Goal: Navigation & Orientation: Find specific page/section

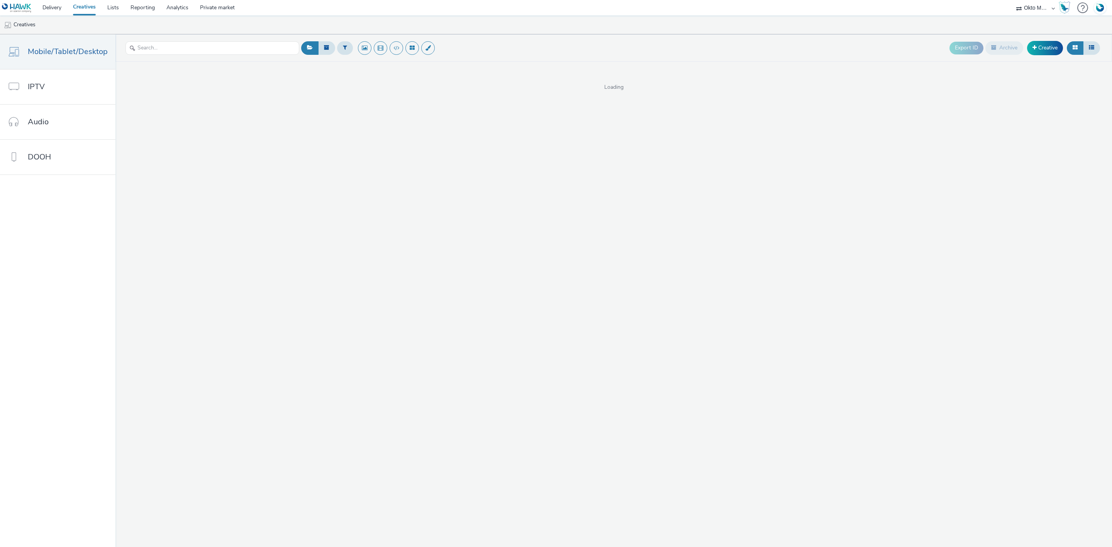
select select "d027da95-0097-4d0b-8b09-57dedb2e3a8d"
select select "11a7df10-284f-415c-b52a-427acf4c31ae"
select select "75a9a1c6-4a3b-42a3-8a2e-a6fed47b6934"
select select "11a7df10-284f-415c-b52a-427acf4c31ae"
select select "75a9a1c6-4a3b-42a3-8a2e-a6fed47b6934"
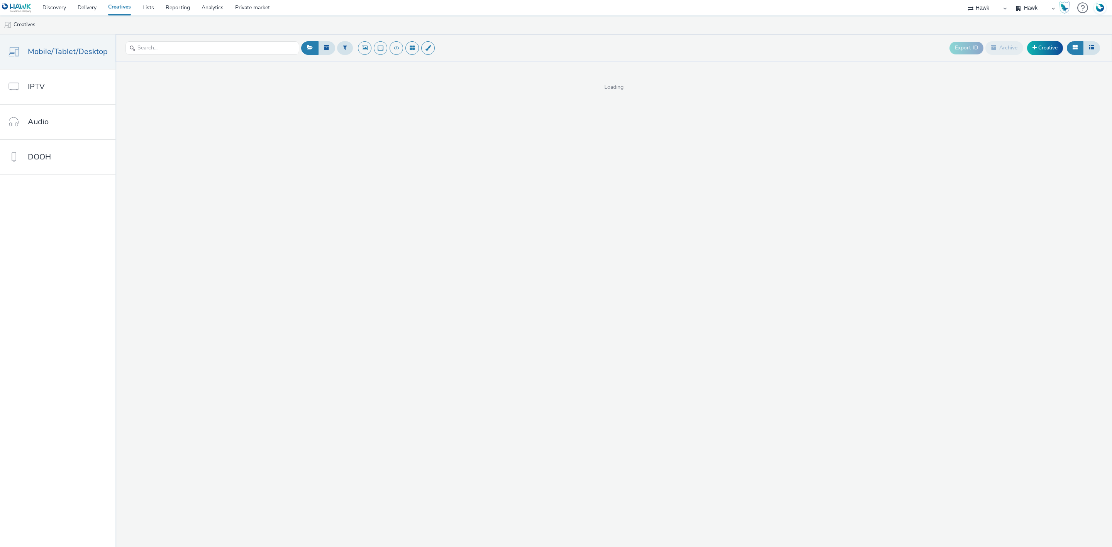
select select "11a7df10-284f-415c-b52a-427acf4c31ae"
select select "2fc77e36-bb93-4aa3-9dff-dcb08e02eac6"
select select "633458d8-165b-4764-9f55-7760eda36fe8"
select select "2fc77e36-bb93-4aa3-9dff-dcb08e02eac6"
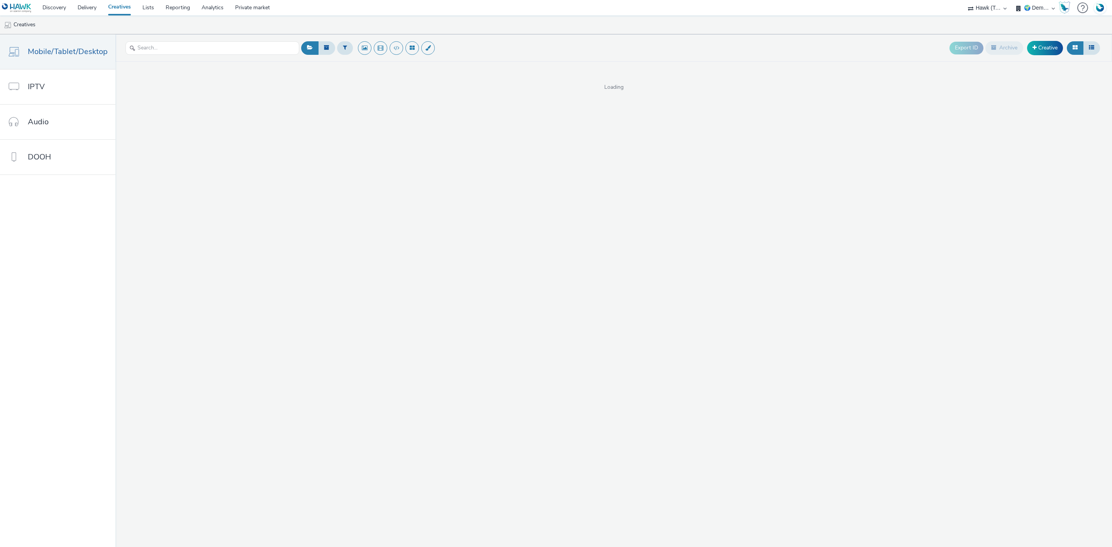
select select "633458d8-165b-4764-9f55-7760eda36fe8"
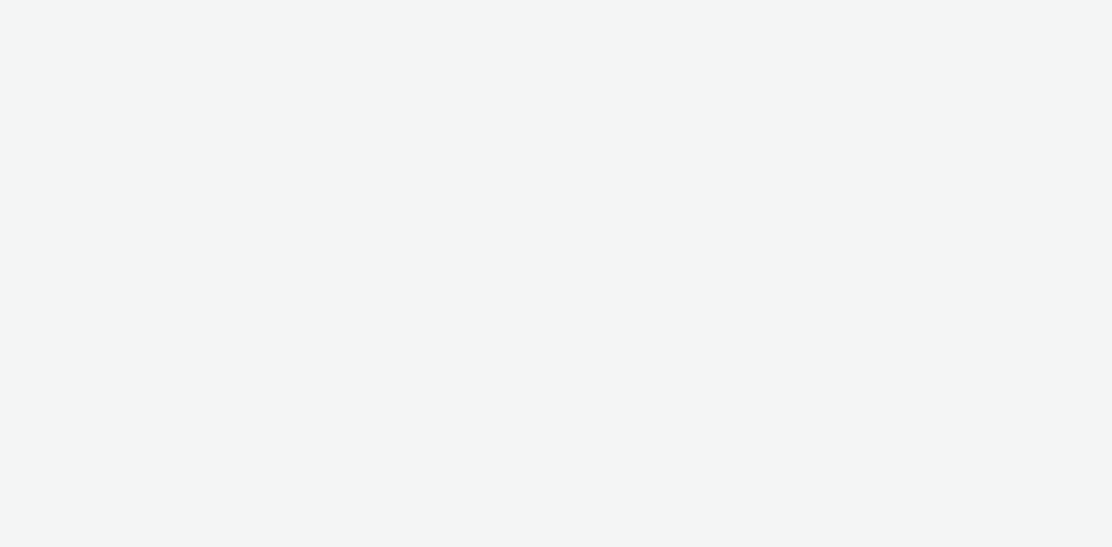
select select "2fc77e36-bb93-4aa3-9dff-dcb08e02eac6"
select select "633458d8-165b-4764-9f55-7760eda36fe8"
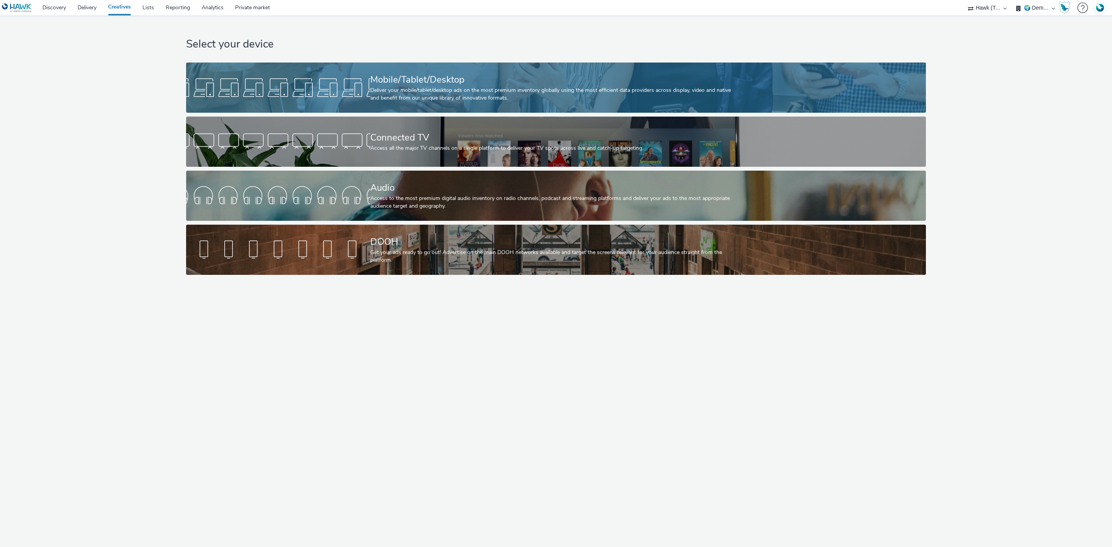
click at [496, 96] on div "Deliver your mobile/tablet/desktop ads on the most premium inventory globally u…" at bounding box center [554, 94] width 368 height 16
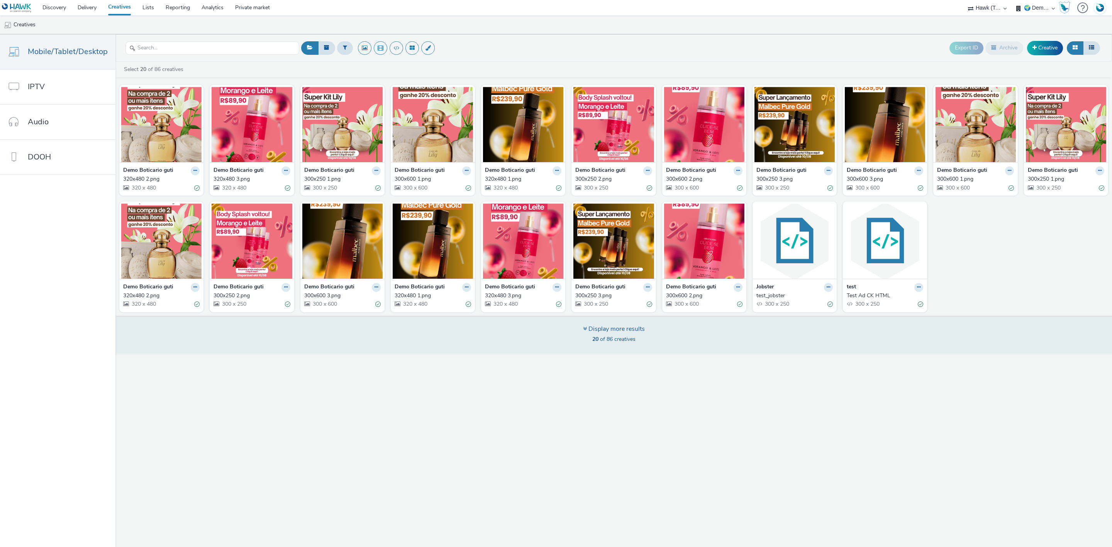
click at [584, 330] on icon at bounding box center [585, 328] width 4 height 6
click at [583, 332] on icon at bounding box center [585, 328] width 4 height 6
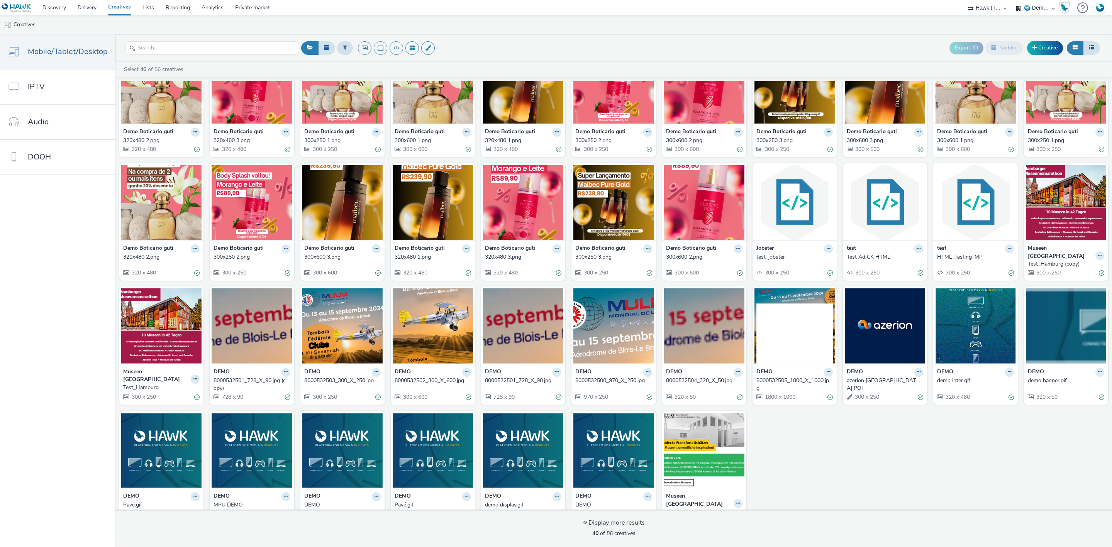
scroll to position [57, 0]
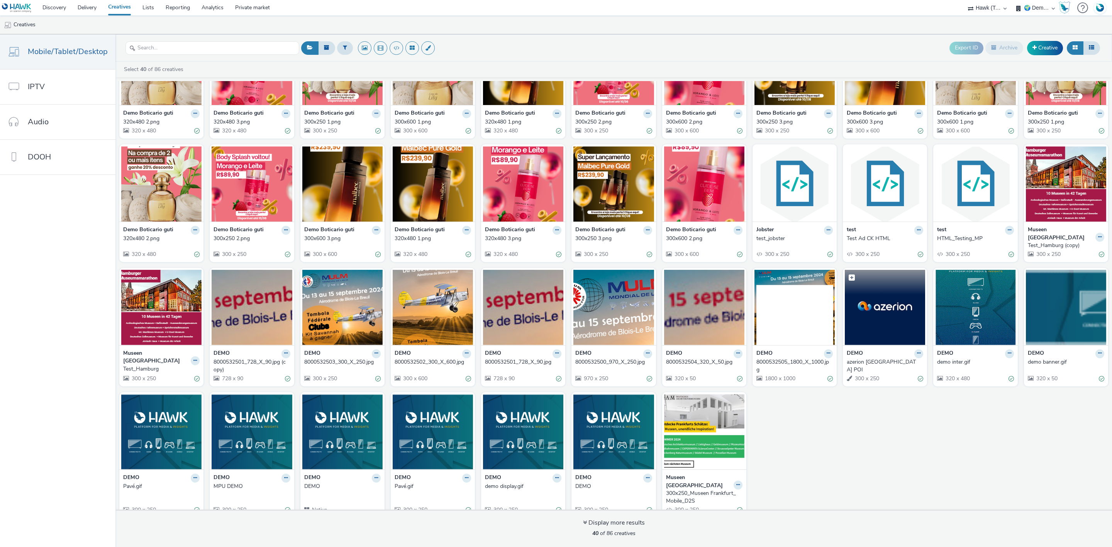
click at [882, 314] on img at bounding box center [885, 307] width 80 height 75
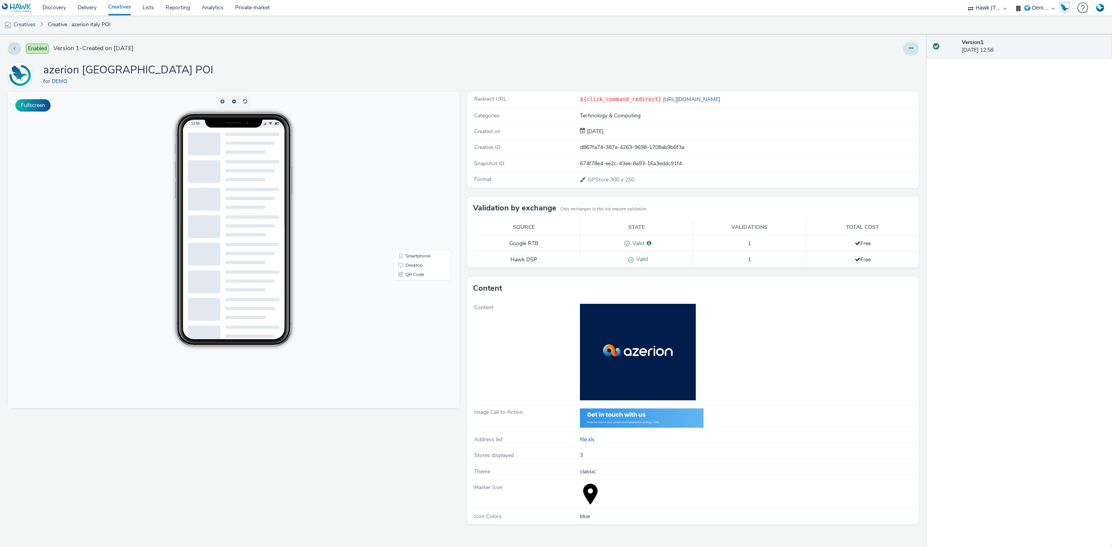
click at [907, 45] on button at bounding box center [911, 48] width 16 height 13
click at [891, 63] on link "Edit" at bounding box center [890, 63] width 58 height 15
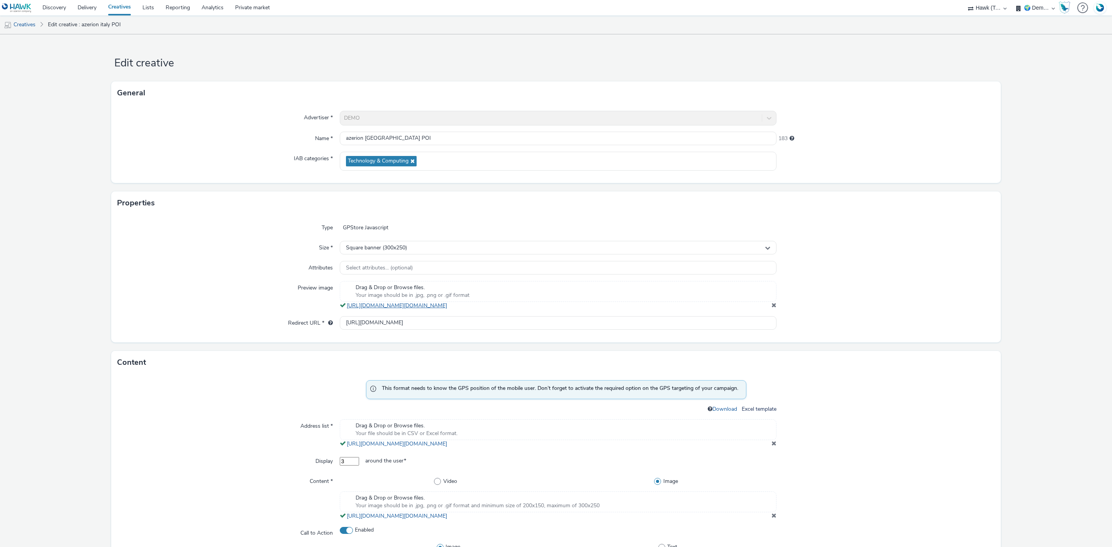
click at [388, 308] on link "https://tabmo-cdn.s3.eu-west-1.amazonaws.com/hawk.tabmo.io/organizations/633458…" at bounding box center [398, 305] width 103 height 7
click at [124, 5] on link "Creatives" at bounding box center [119, 7] width 34 height 15
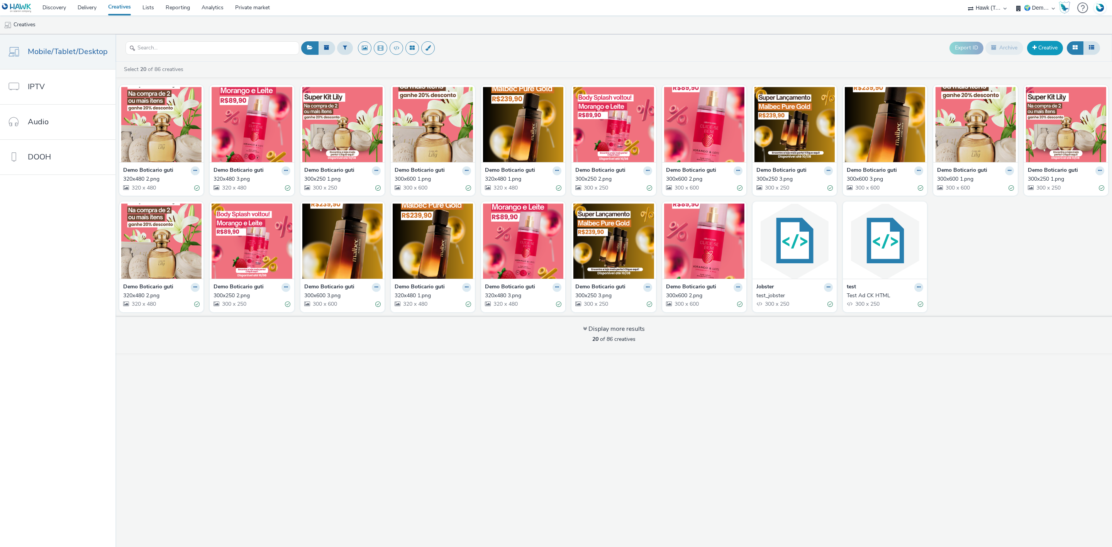
click at [1040, 42] on link "Creative" at bounding box center [1045, 48] width 36 height 14
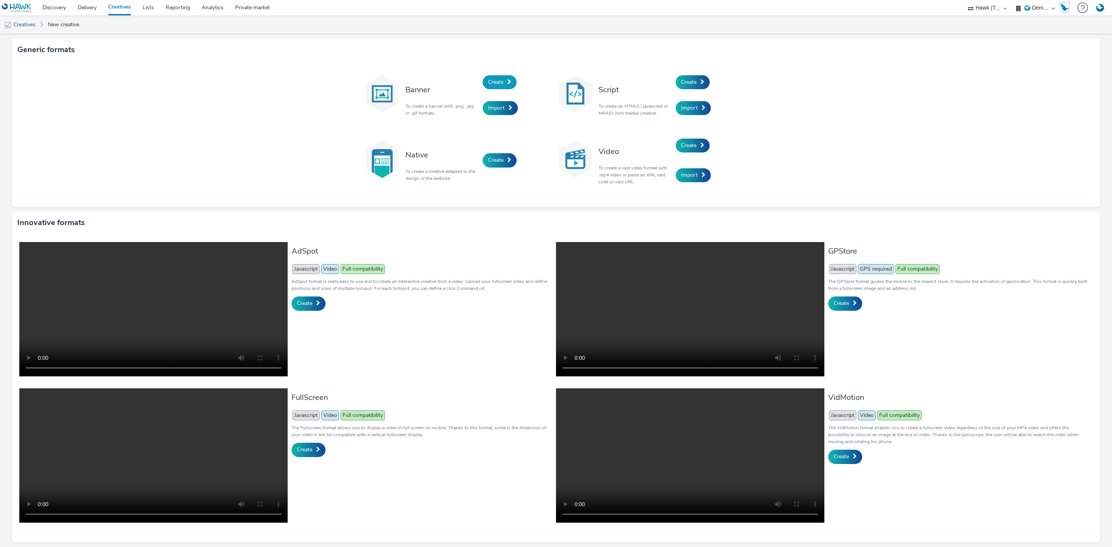
click at [507, 83] on span at bounding box center [509, 81] width 4 height 5
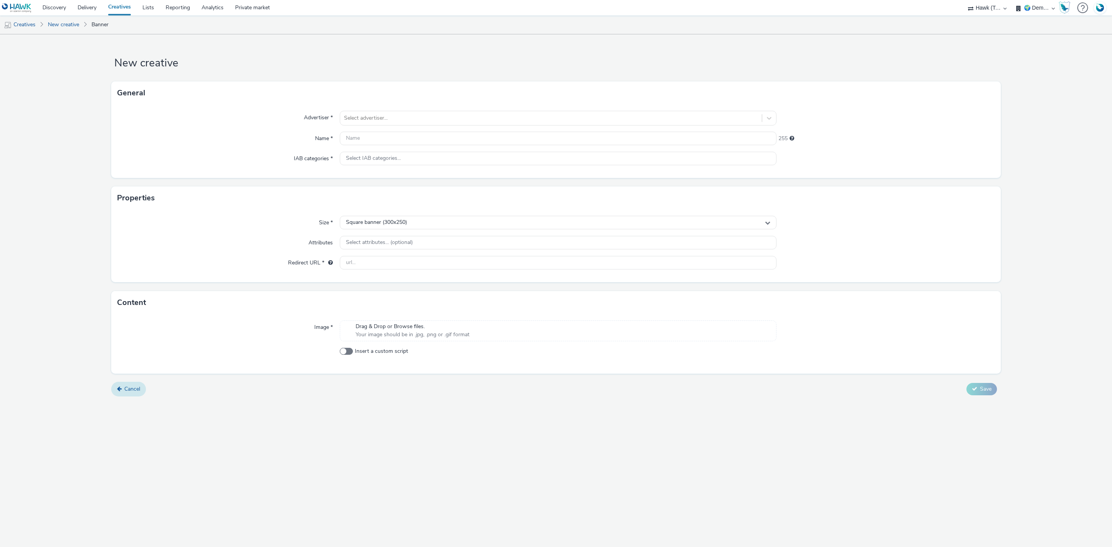
click at [127, 394] on link "Cancel" at bounding box center [128, 389] width 35 height 15
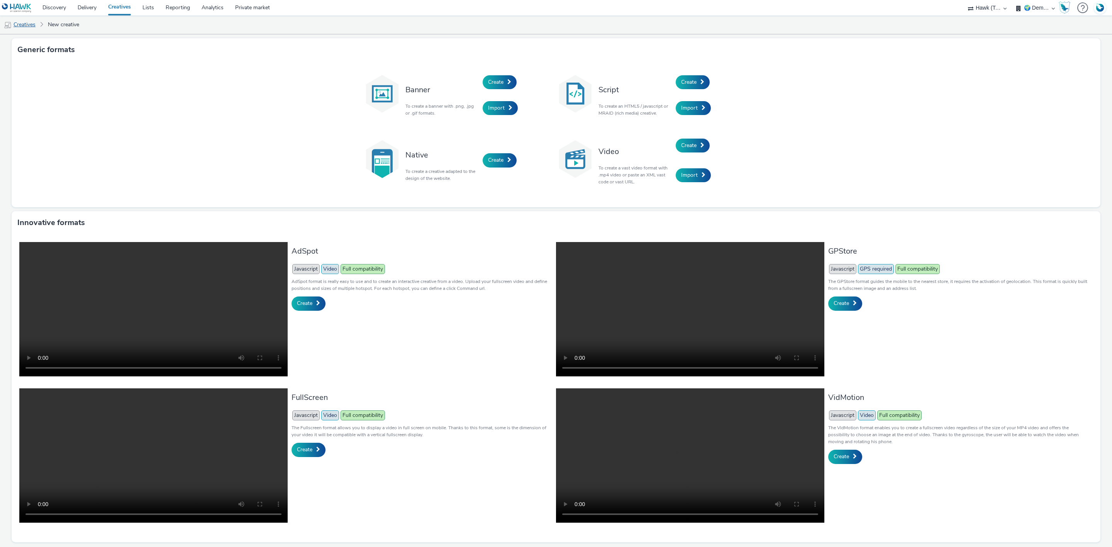
click at [15, 25] on link "Creatives" at bounding box center [19, 24] width 39 height 19
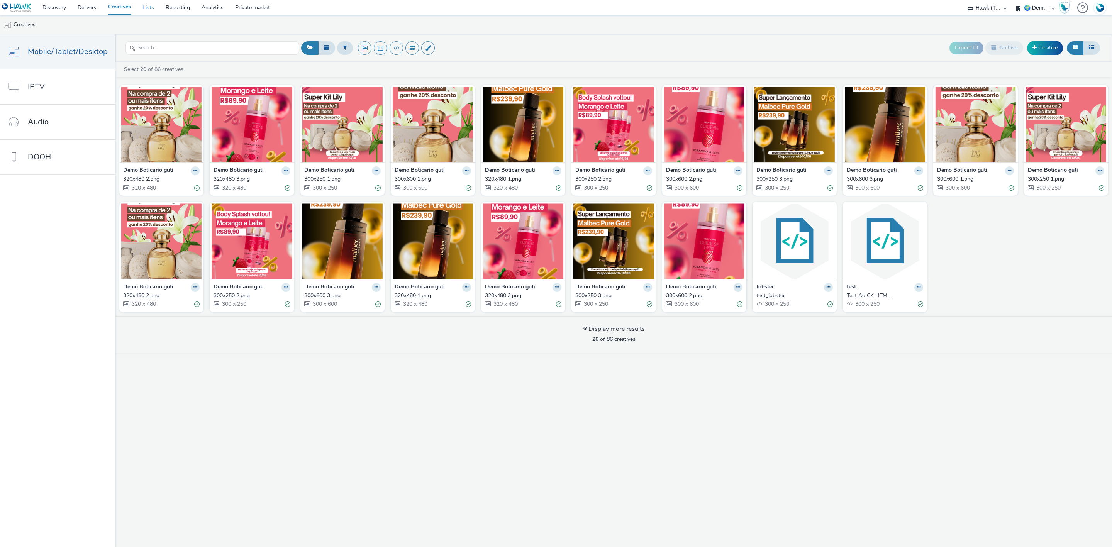
click at [149, 8] on link "Lists" at bounding box center [148, 7] width 23 height 15
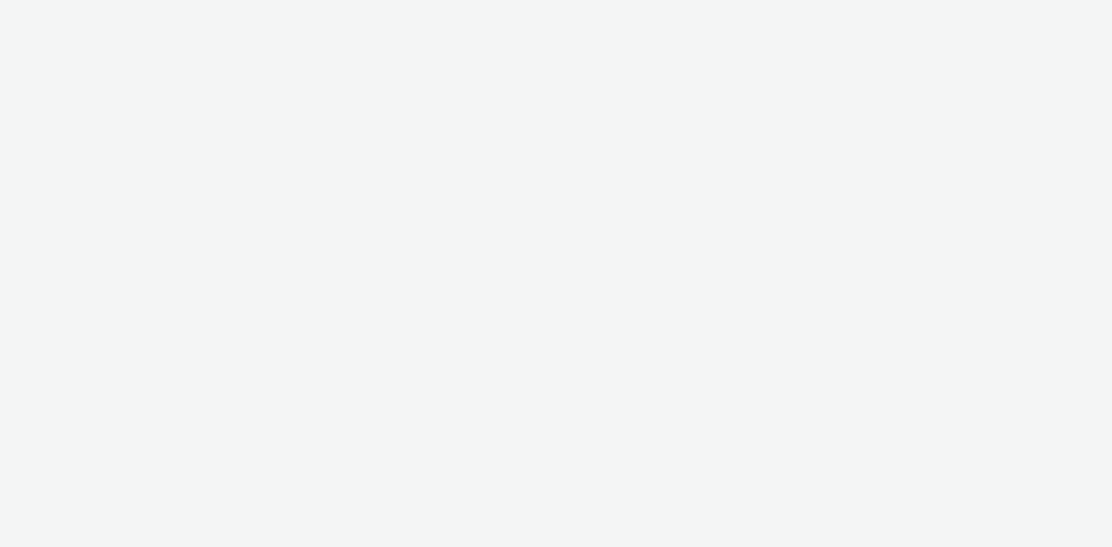
select select "2fc77e36-bb93-4aa3-9dff-dcb08e02eac6"
select select "633458d8-165b-4764-9f55-7760eda36fe8"
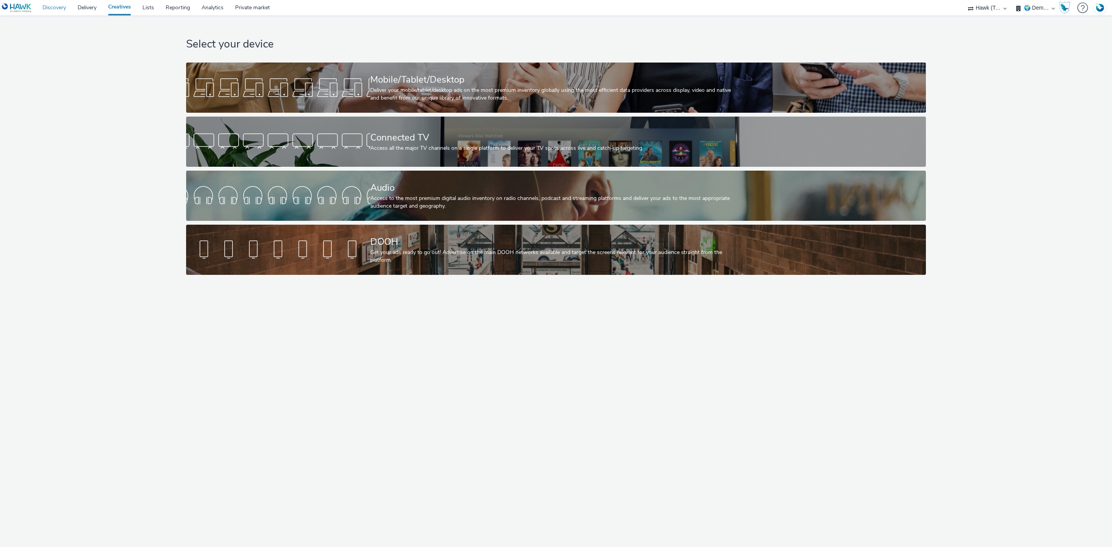
click at [61, 7] on link "Discovery" at bounding box center [54, 7] width 35 height 15
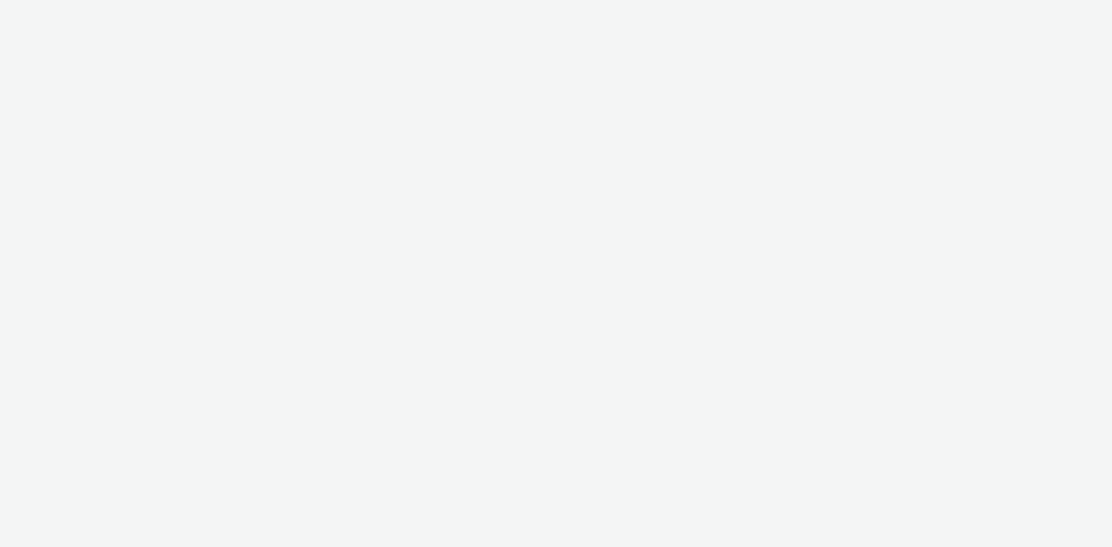
select select "2fc77e36-bb93-4aa3-9dff-dcb08e02eac6"
select select "633458d8-165b-4764-9f55-7760eda36fe8"
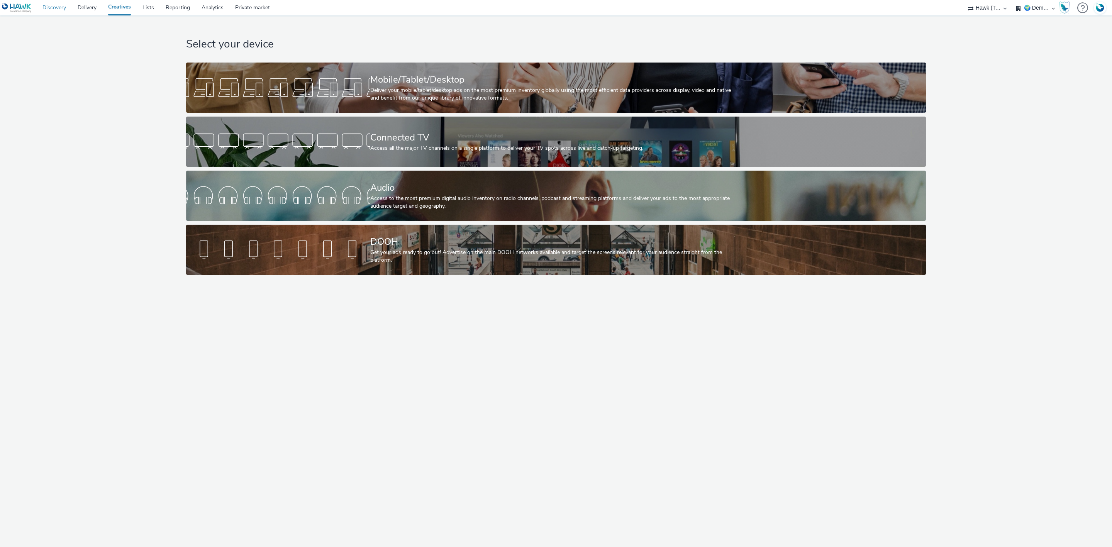
click at [58, 7] on link "Discovery" at bounding box center [54, 7] width 35 height 15
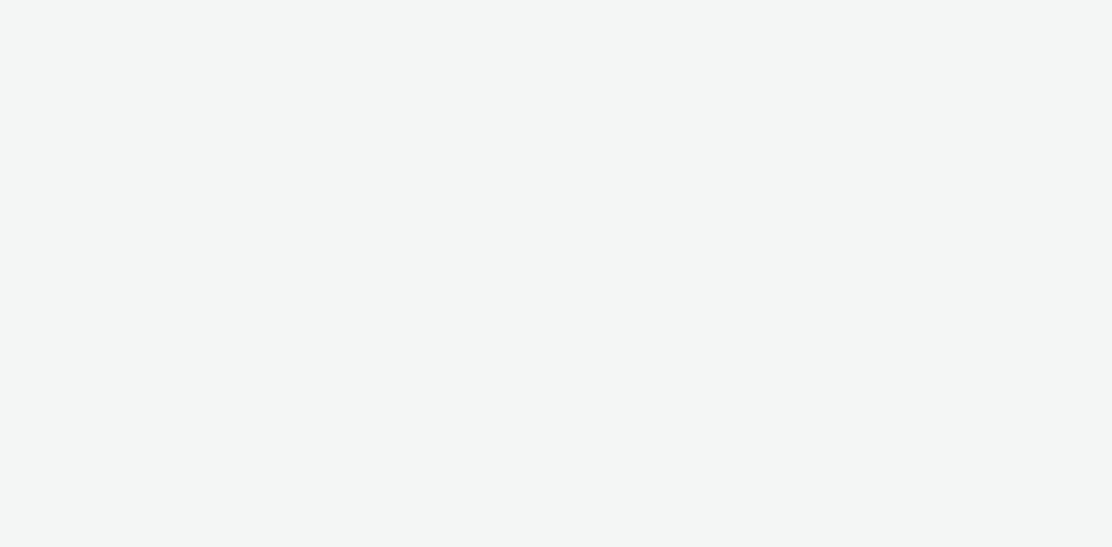
select select "2fc77e36-bb93-4aa3-9dff-dcb08e02eac6"
select select "633458d8-165b-4764-9f55-7760eda36fe8"
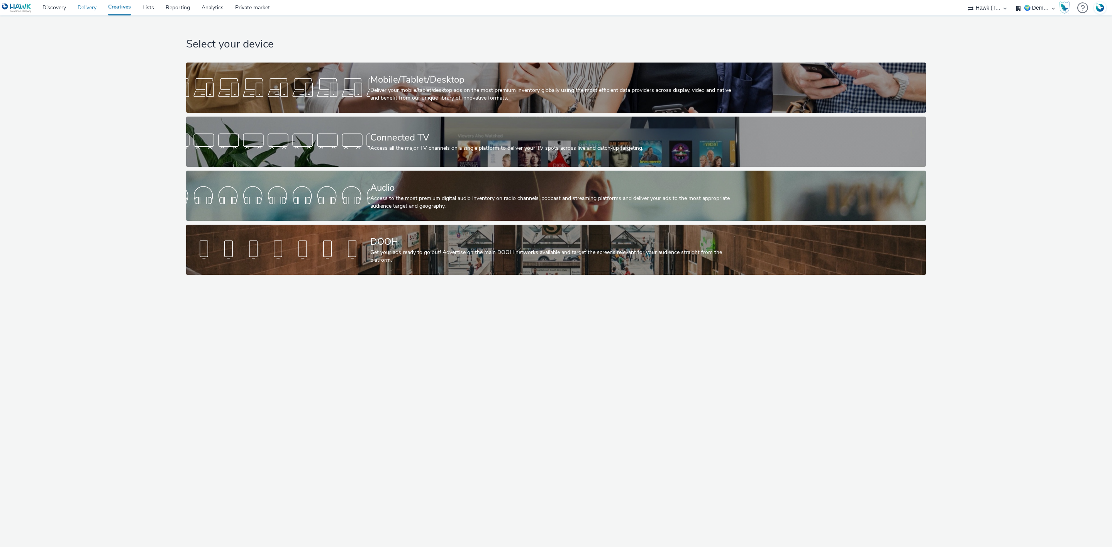
click at [92, 7] on link "Delivery" at bounding box center [87, 7] width 31 height 15
